Goal: Use online tool/utility

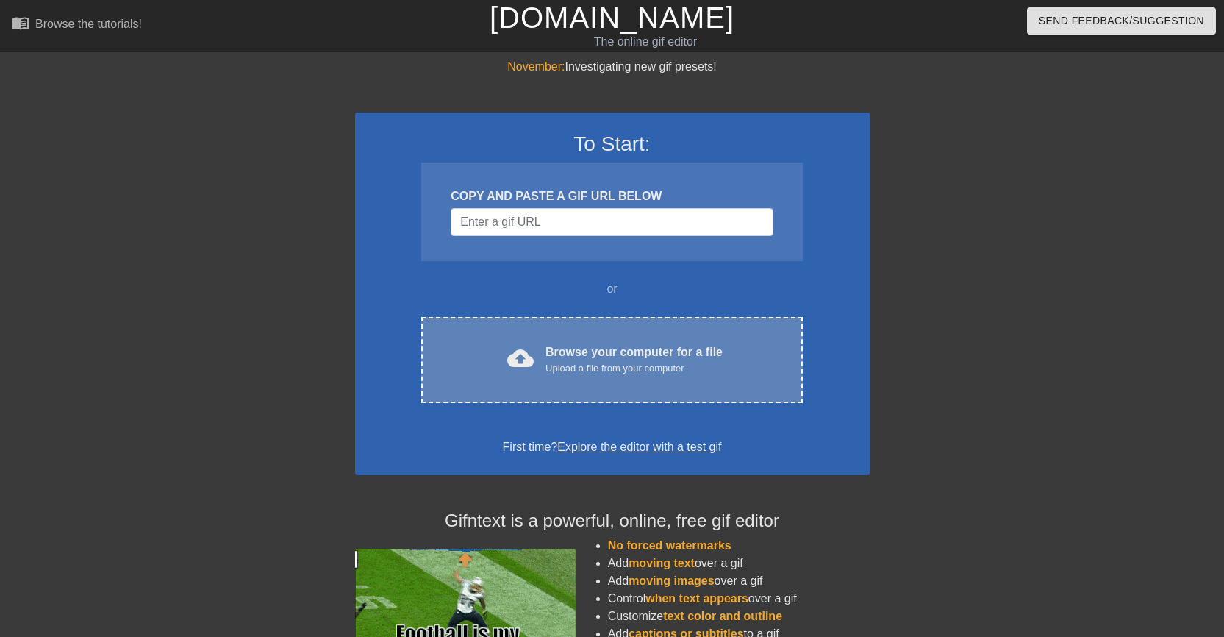
click at [714, 362] on div "Upload a file from your computer" at bounding box center [634, 368] width 177 height 15
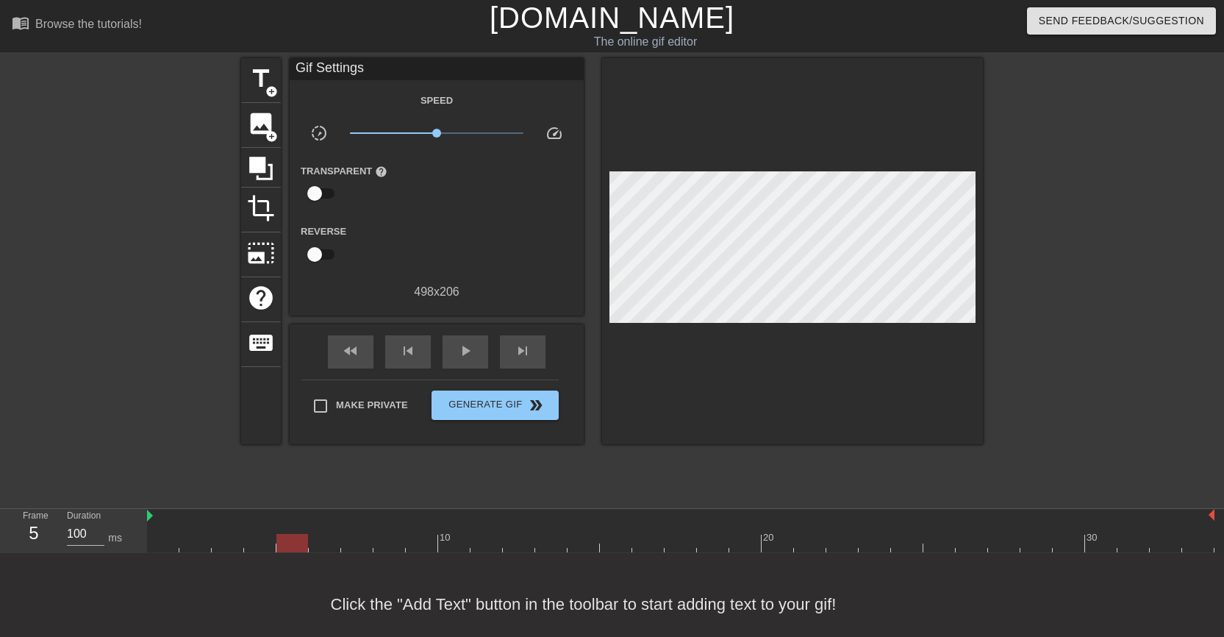
drag, startPoint x: 169, startPoint y: 545, endPoint x: 260, endPoint y: 519, distance: 94.0
click at [260, 519] on div "10 20 30" at bounding box center [681, 530] width 1068 height 43
click at [260, 129] on span "image" at bounding box center [261, 124] width 28 height 28
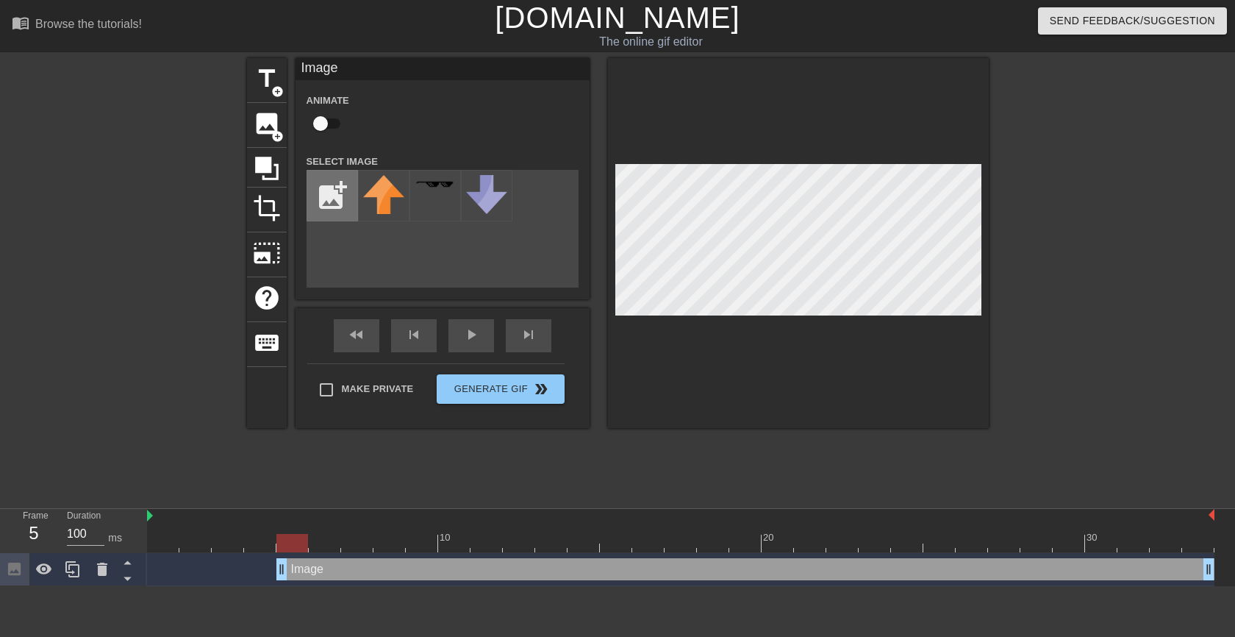
click at [333, 192] on input "file" at bounding box center [332, 196] width 50 height 50
type input "C:\fakepath\tannerhead-removebg-preview.png"
click at [373, 213] on img at bounding box center [383, 198] width 41 height 47
click at [373, 201] on img at bounding box center [383, 198] width 41 height 47
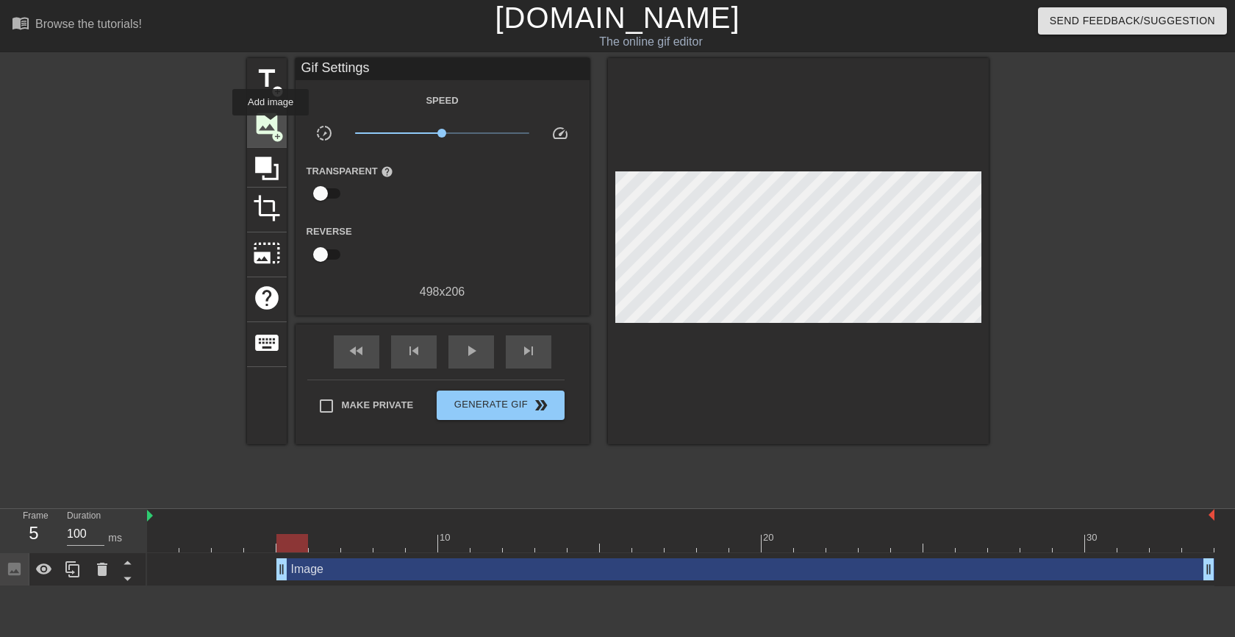
click at [271, 126] on span "image" at bounding box center [267, 124] width 28 height 28
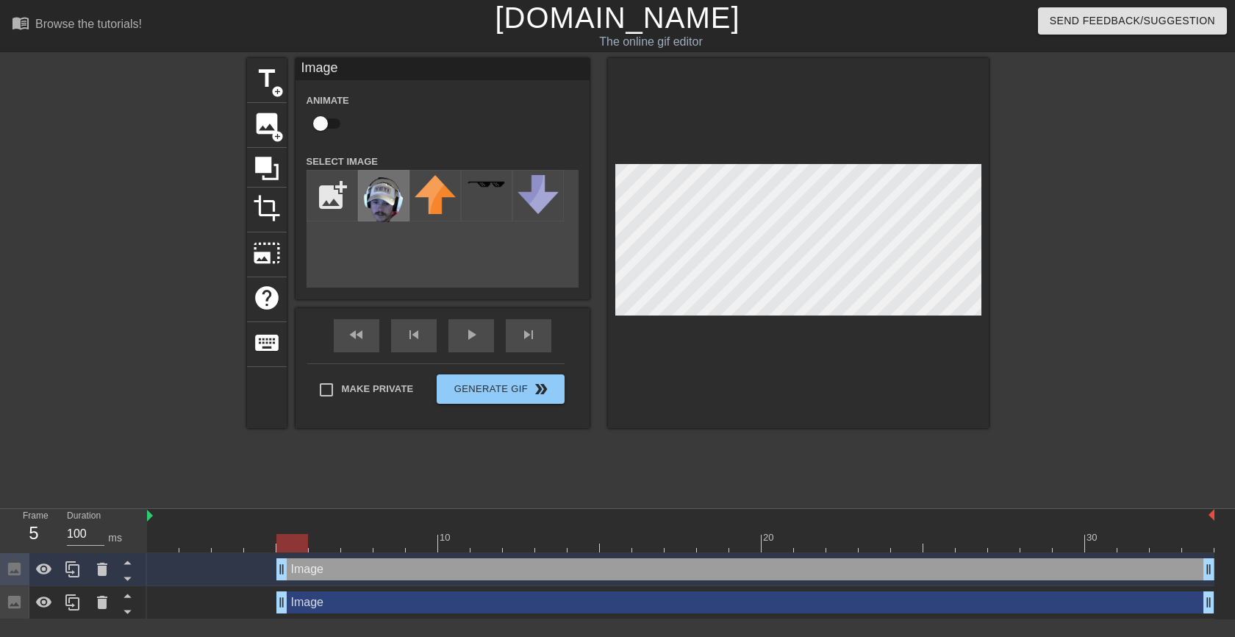
click at [373, 209] on img at bounding box center [383, 198] width 41 height 47
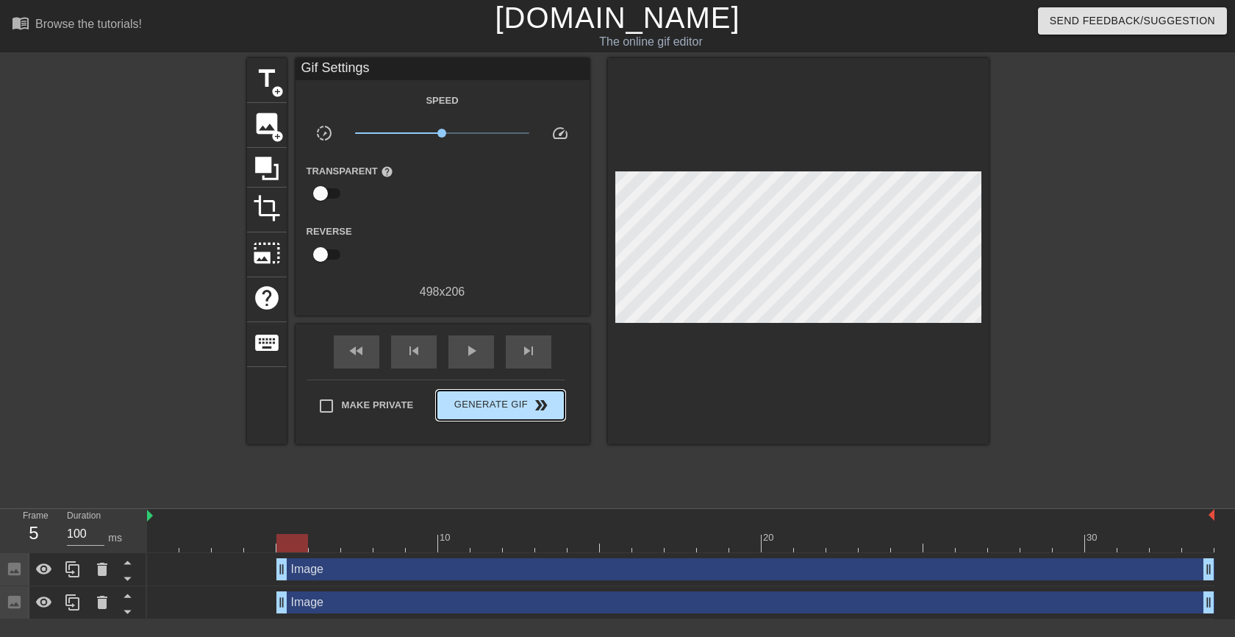
click at [496, 387] on div "Make Private Generate Gif double_arrow" at bounding box center [435, 408] width 257 height 58
click at [501, 412] on span "Generate Gif double_arrow" at bounding box center [500, 405] width 115 height 18
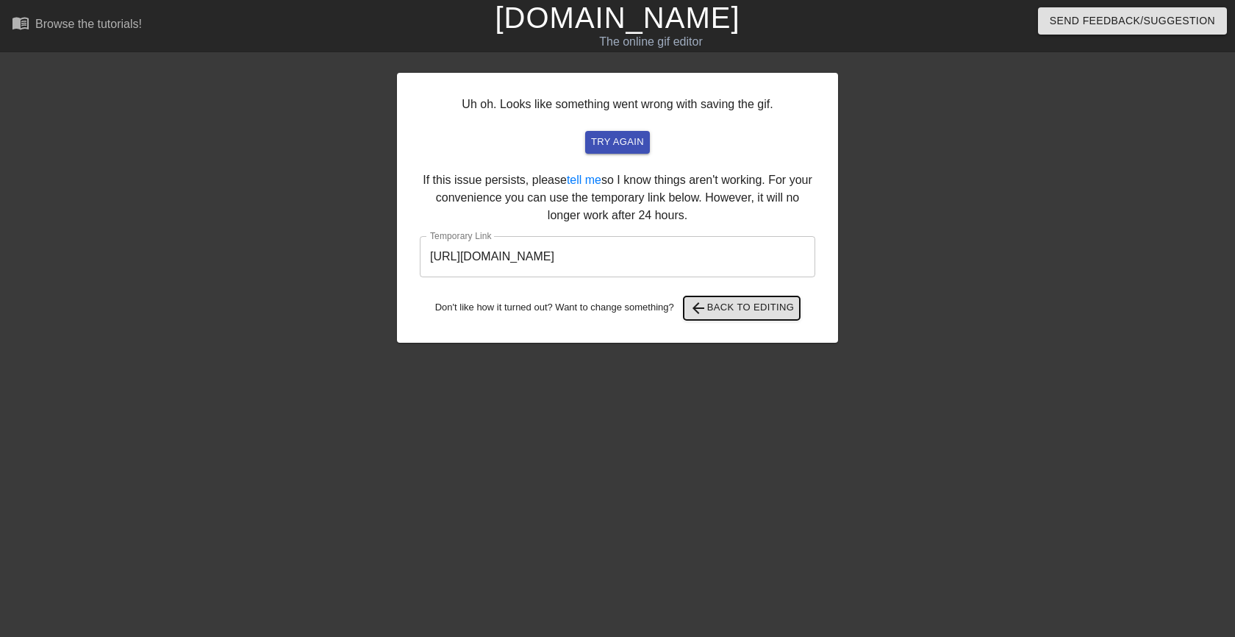
click at [737, 306] on span "arrow_back Back to Editing" at bounding box center [742, 308] width 105 height 18
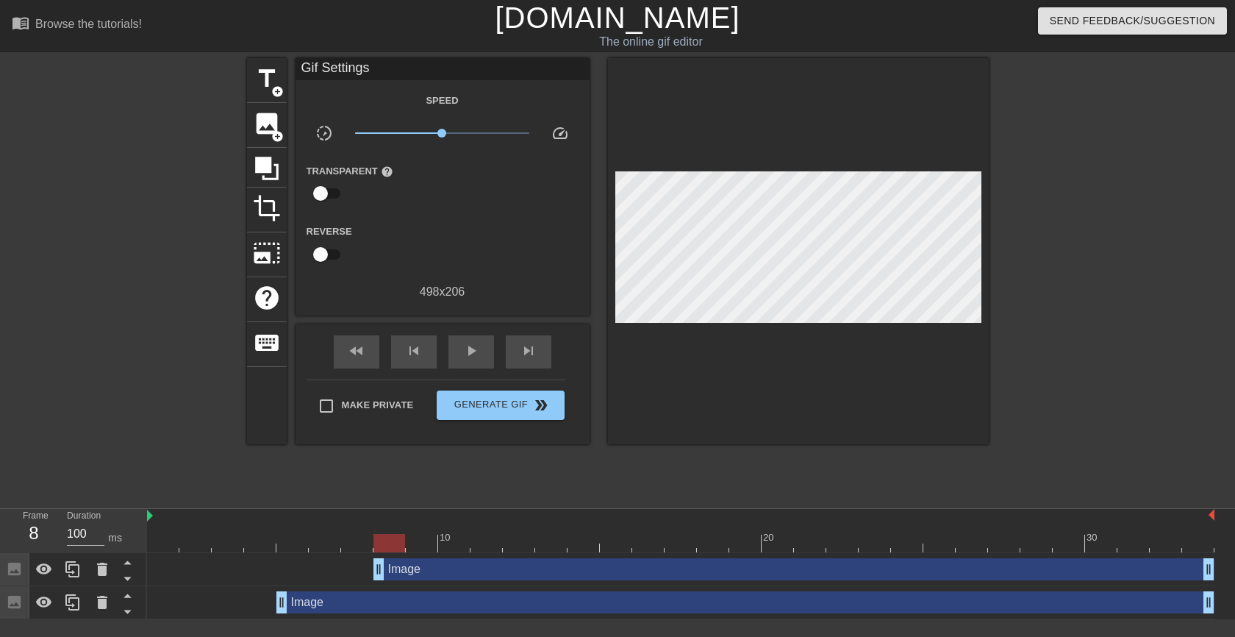
drag, startPoint x: 283, startPoint y: 576, endPoint x: 382, endPoint y: 571, distance: 99.4
drag, startPoint x: 282, startPoint y: 605, endPoint x: 377, endPoint y: 607, distance: 95.6
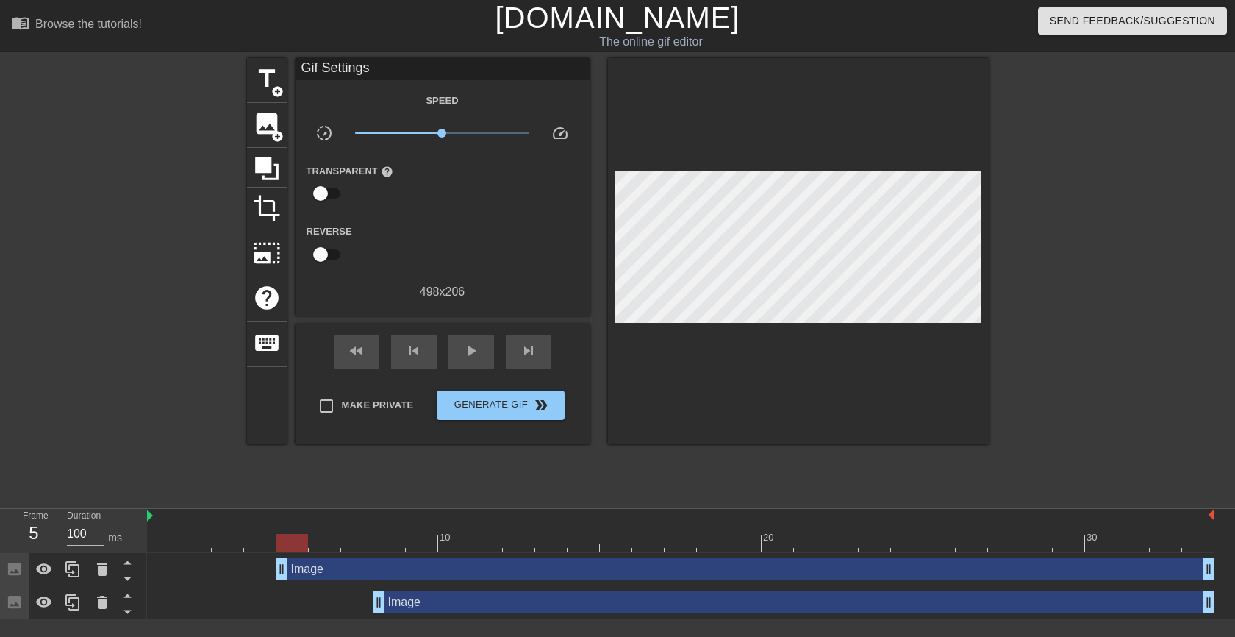
drag, startPoint x: 376, startPoint y: 573, endPoint x: 275, endPoint y: 562, distance: 101.3
click at [275, 562] on div "Image drag_handle drag_handle" at bounding box center [681, 569] width 1068 height 22
drag, startPoint x: 376, startPoint y: 606, endPoint x: 285, endPoint y: 599, distance: 91.4
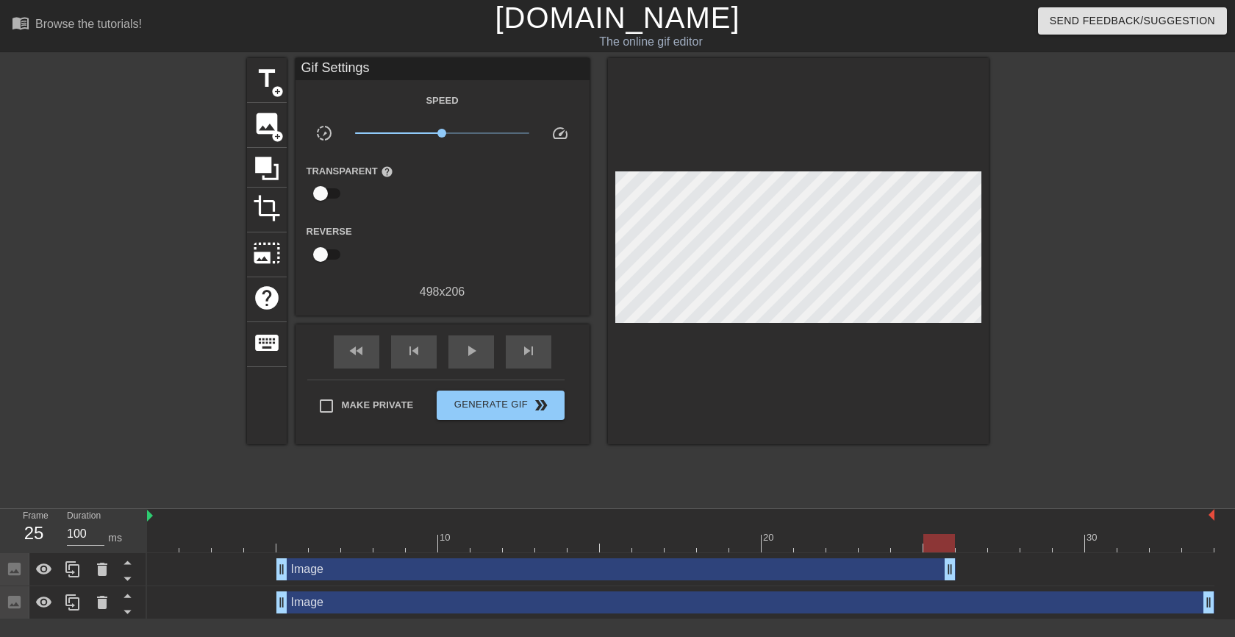
drag, startPoint x: 1207, startPoint y: 573, endPoint x: 964, endPoint y: 573, distance: 243.4
click at [963, 572] on div "Image drag_handle drag_handle" at bounding box center [681, 569] width 1068 height 22
drag, startPoint x: 1210, startPoint y: 607, endPoint x: 957, endPoint y: 599, distance: 253.0
click at [957, 599] on div "Image drag_handle drag_handle" at bounding box center [681, 602] width 1068 height 22
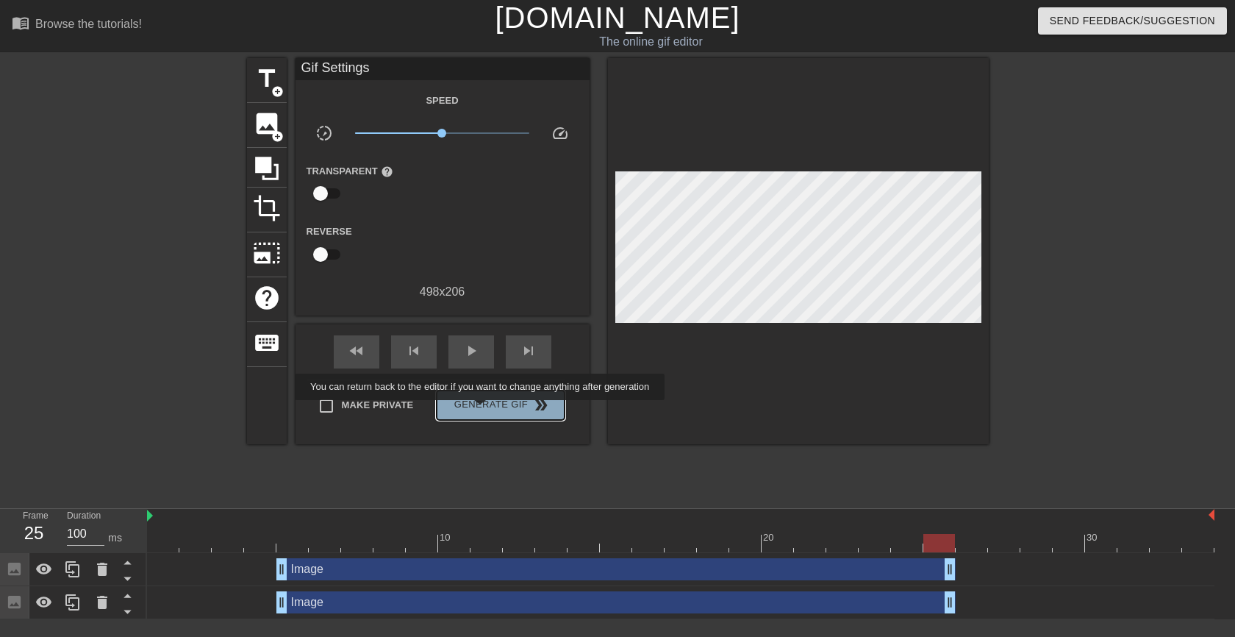
click at [482, 410] on span "Generate Gif double_arrow" at bounding box center [500, 405] width 115 height 18
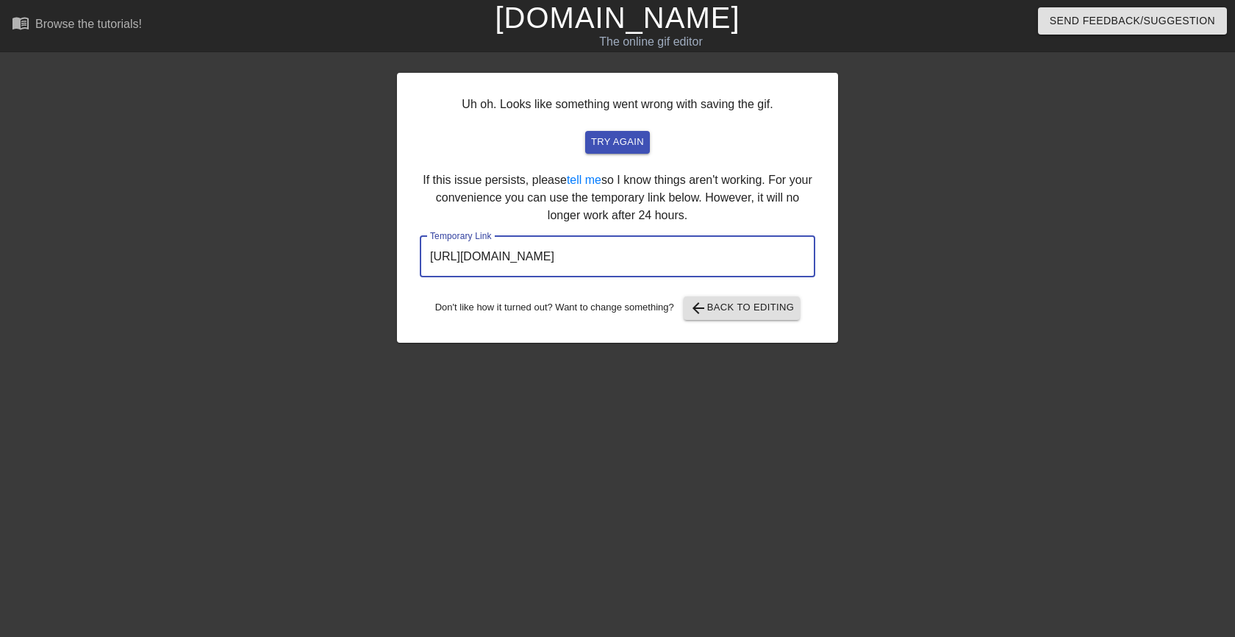
click at [630, 252] on input "[URL][DOMAIN_NAME]" at bounding box center [618, 256] width 396 height 41
